Goal: Find specific page/section: Find specific page/section

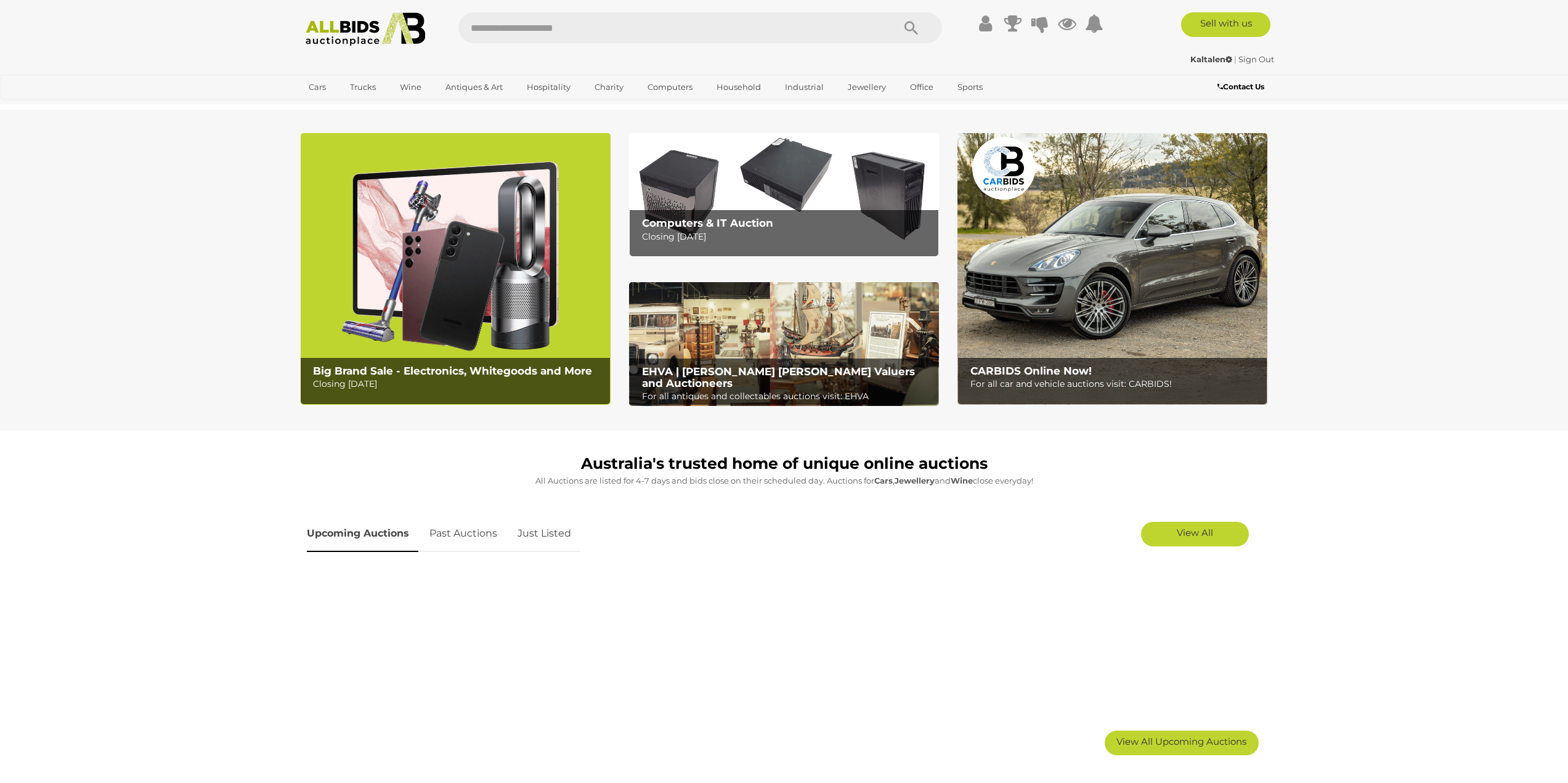
click at [641, 37] on input "text" at bounding box center [669, 28] width 423 height 31
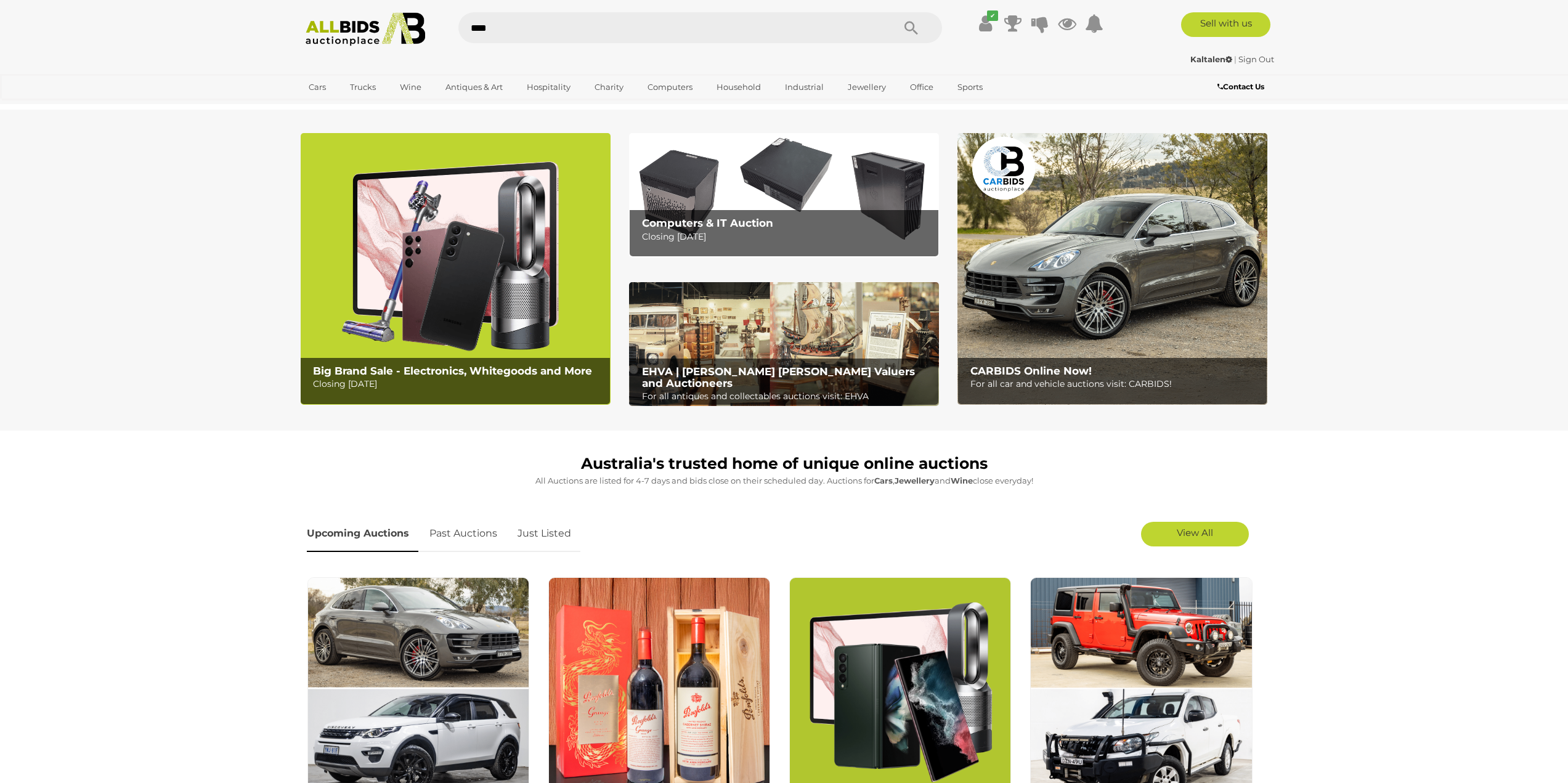
type input "****"
